Goal: Task Accomplishment & Management: Manage account settings

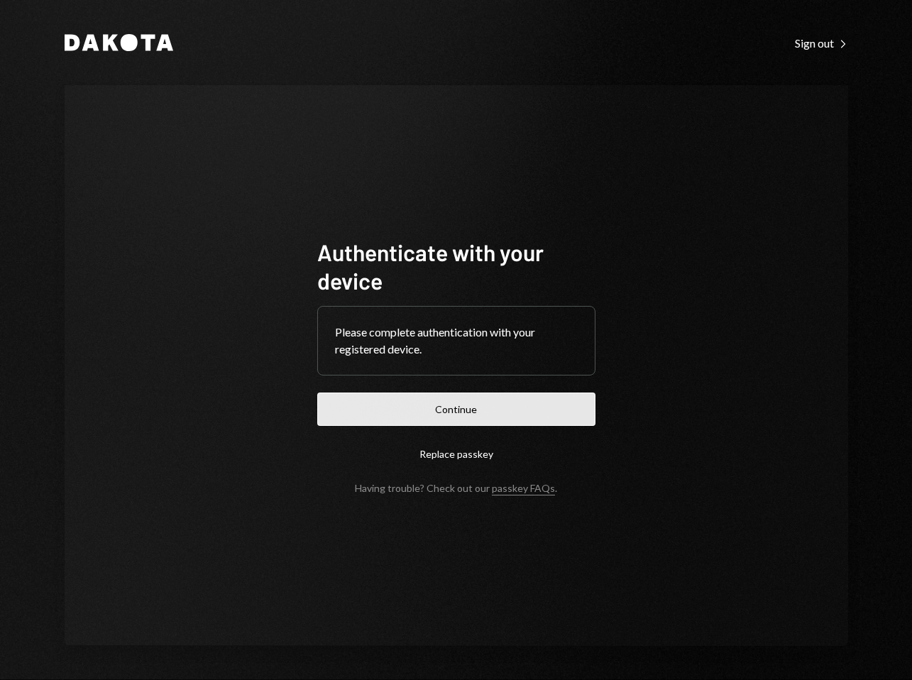
click at [475, 399] on button "Continue" at bounding box center [456, 408] width 278 height 33
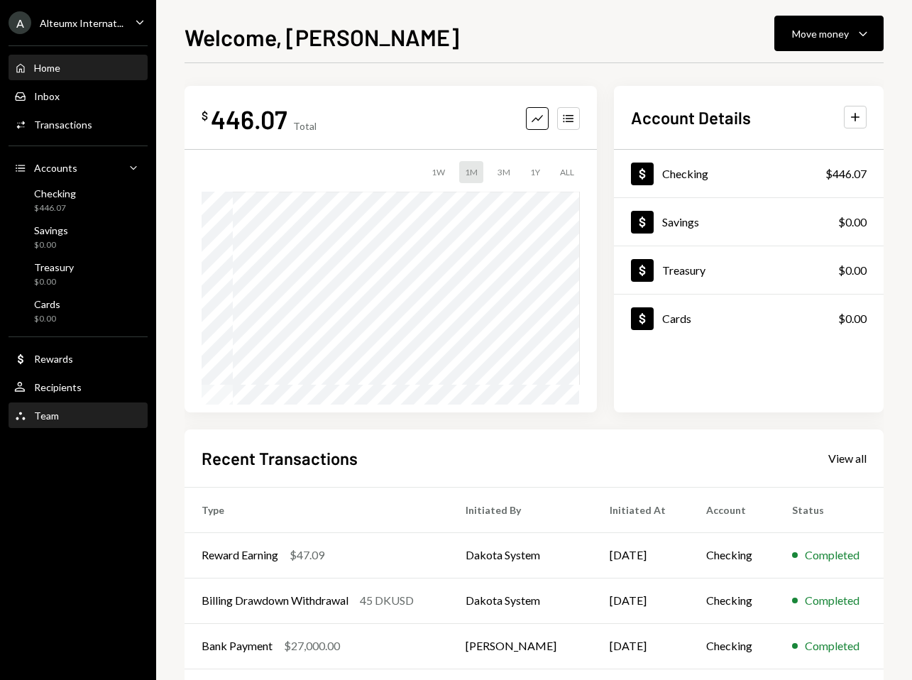
click at [75, 405] on div "Team Team" at bounding box center [78, 416] width 128 height 24
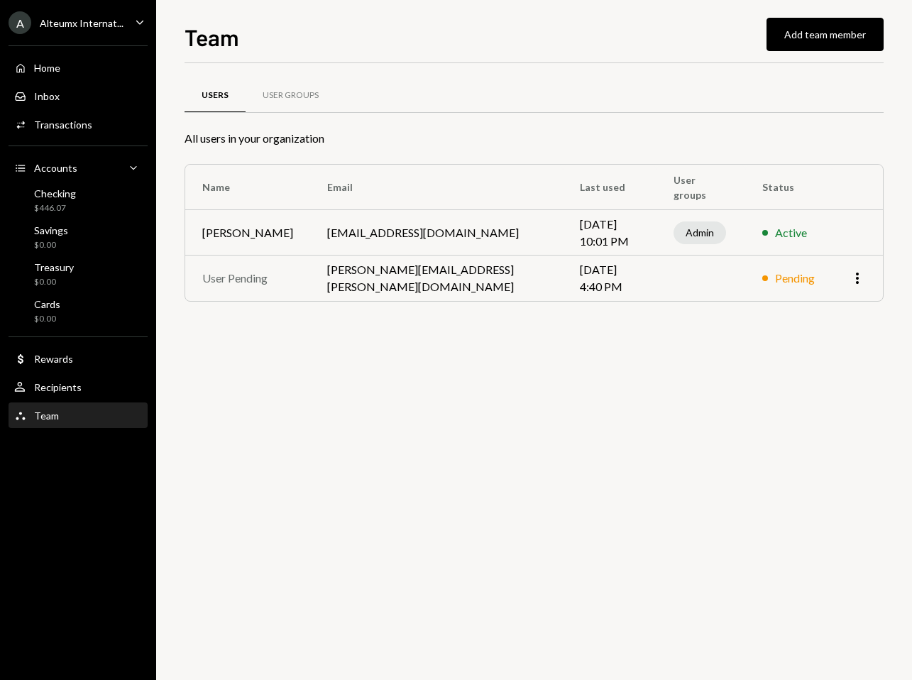
click at [866, 276] on td "More" at bounding box center [857, 277] width 51 height 45
click at [861, 277] on icon "More" at bounding box center [857, 278] width 17 height 17
click at [837, 306] on div "Remove" at bounding box center [824, 308] width 71 height 25
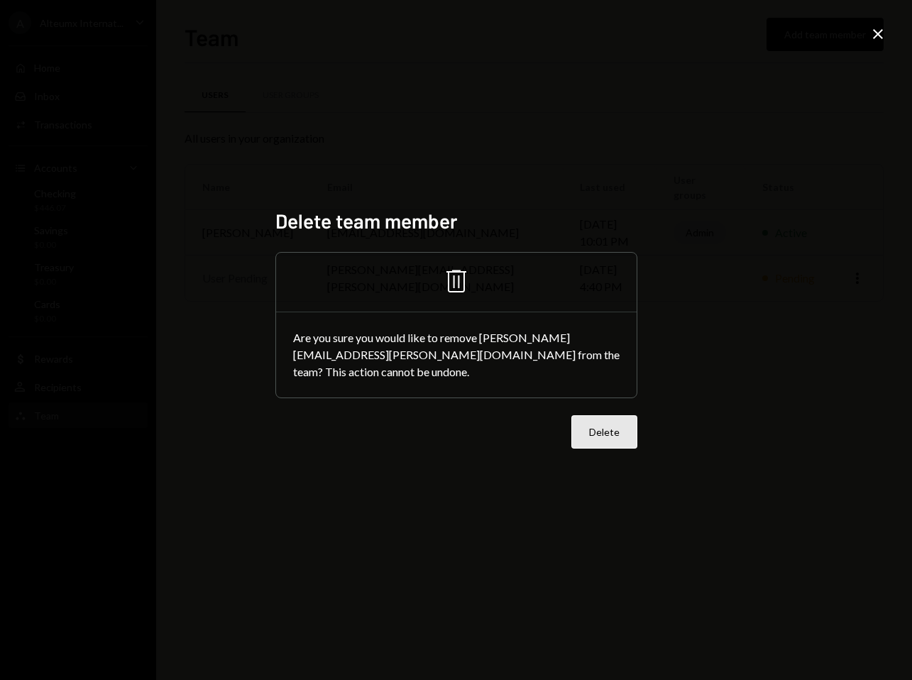
click at [599, 424] on button "Delete" at bounding box center [604, 431] width 66 height 33
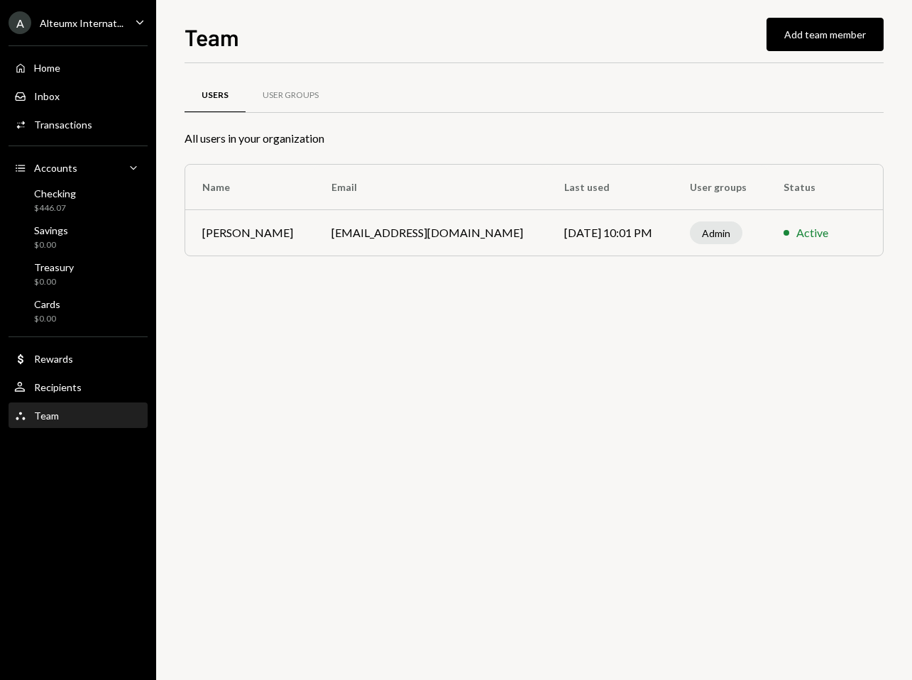
click at [82, 21] on div "Alteumx Internat..." at bounding box center [82, 23] width 84 height 12
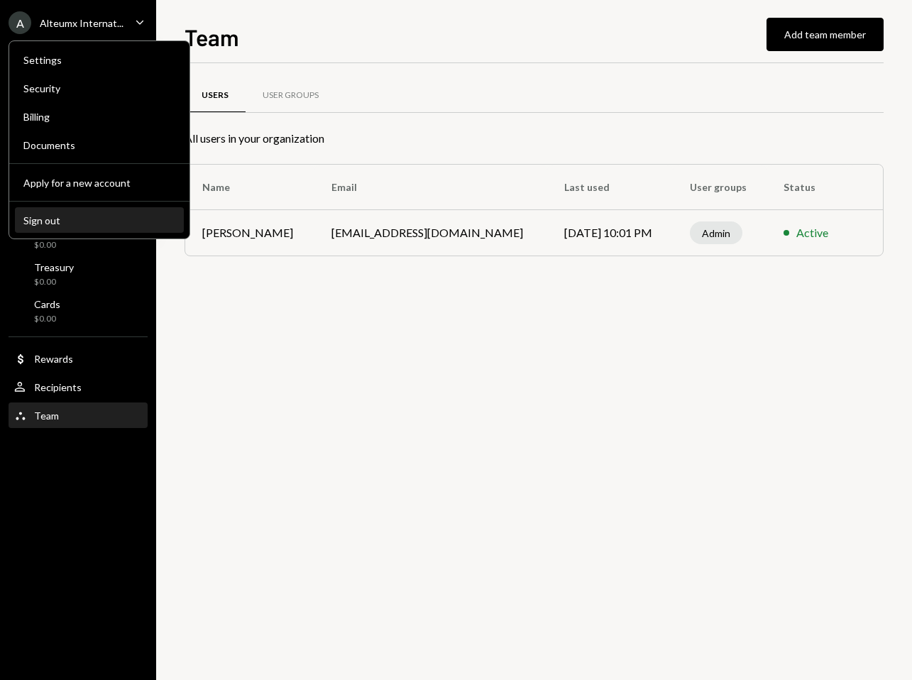
click at [72, 216] on div "Sign out" at bounding box center [99, 220] width 152 height 12
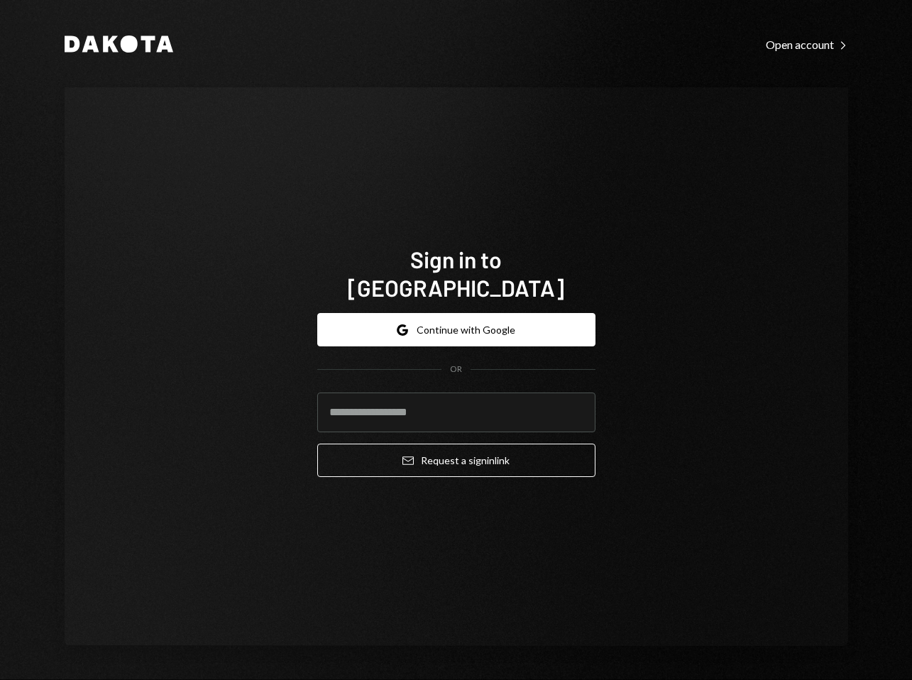
type input "**********"
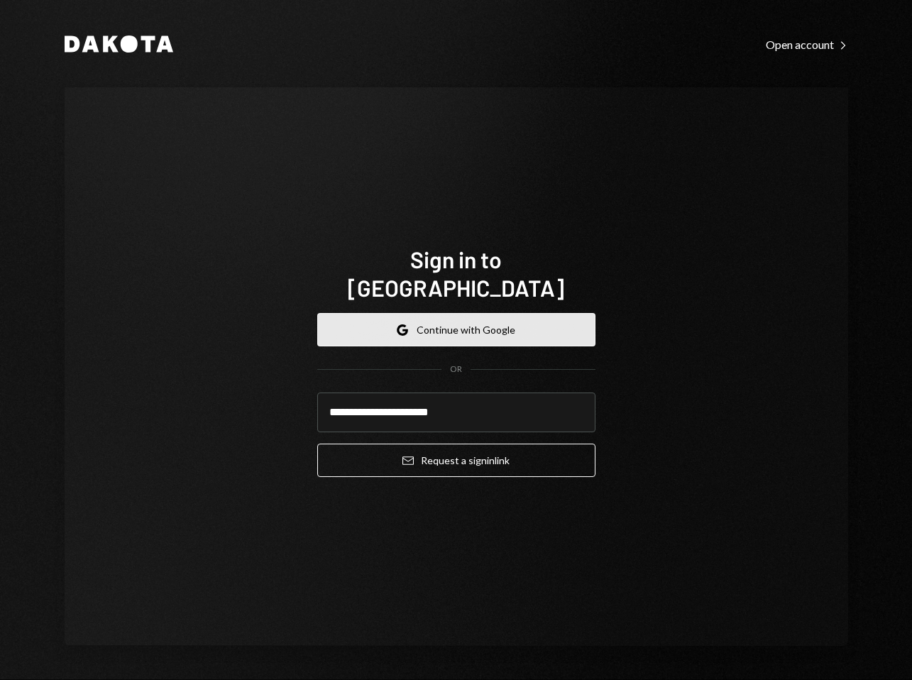
click at [449, 316] on button "Google Continue with Google" at bounding box center [456, 329] width 278 height 33
